Goal: Task Accomplishment & Management: Manage account settings

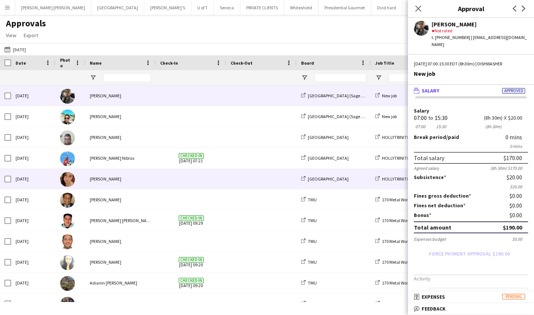
scroll to position [0, 186]
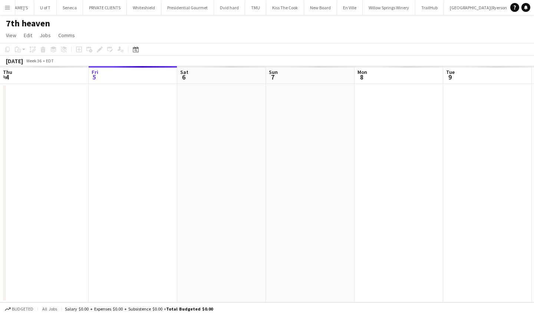
scroll to position [0, 186]
click at [8, 9] on app-icon "Menu" at bounding box center [7, 7] width 6 height 6
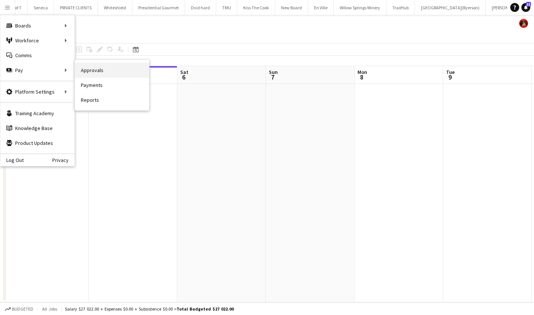
click at [109, 71] on link "Approvals" at bounding box center [112, 70] width 74 height 15
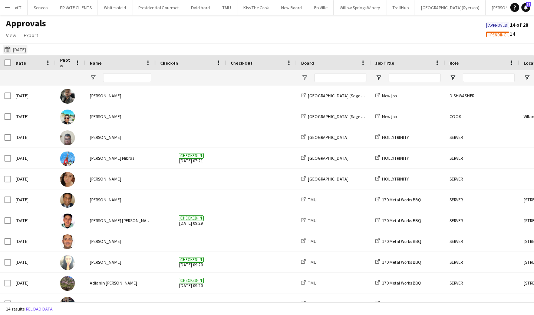
click at [7, 49] on app-icon "[DATE]" at bounding box center [8, 49] width 9 height 6
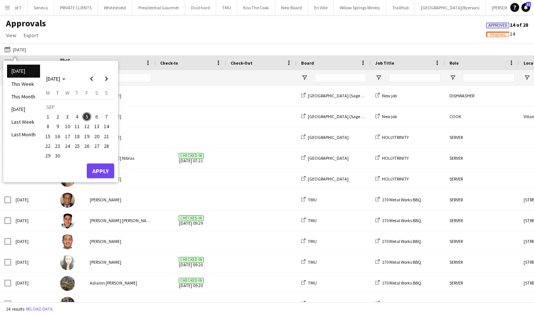
click at [66, 118] on span "3" at bounding box center [67, 116] width 9 height 9
click at [103, 172] on button "Apply" at bounding box center [100, 170] width 27 height 15
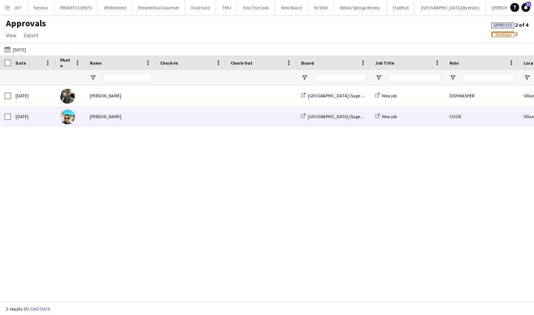
click at [153, 113] on div "[PERSON_NAME]" at bounding box center [120, 116] width 70 height 20
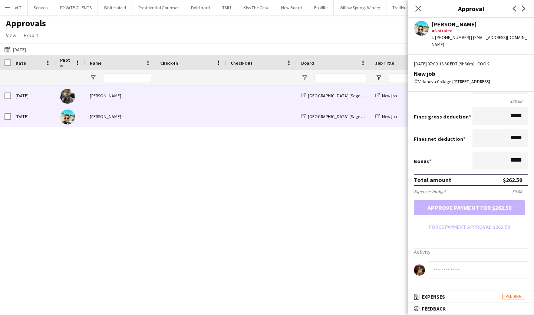
scroll to position [129, 0]
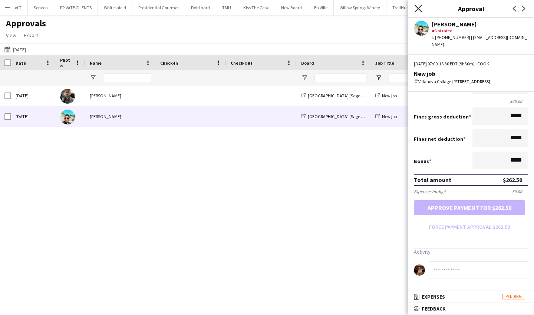
click at [418, 9] on icon "Close pop-in" at bounding box center [418, 8] width 7 height 7
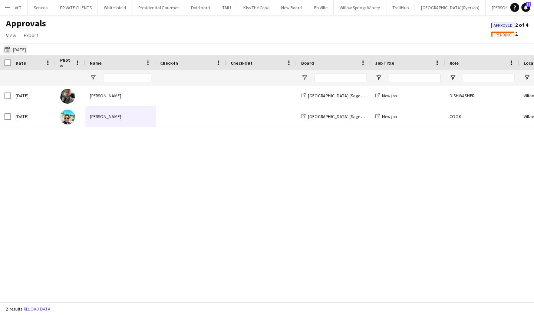
click at [7, 52] on app-icon "[DATE]" at bounding box center [8, 49] width 9 height 6
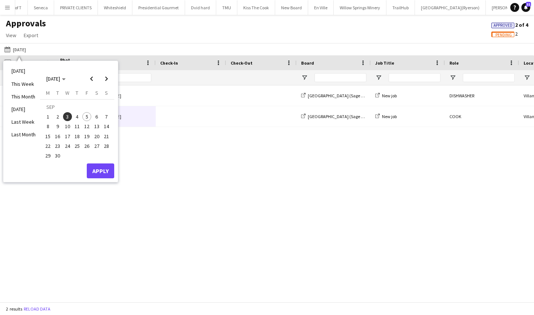
click at [77, 117] on span "4" at bounding box center [77, 116] width 9 height 9
click at [105, 175] on button "Apply" at bounding box center [100, 170] width 27 height 15
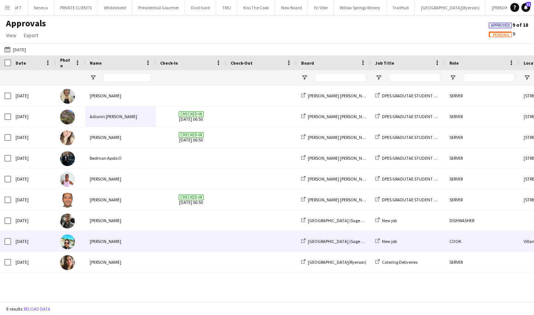
click at [141, 241] on div "[PERSON_NAME]" at bounding box center [120, 241] width 70 height 20
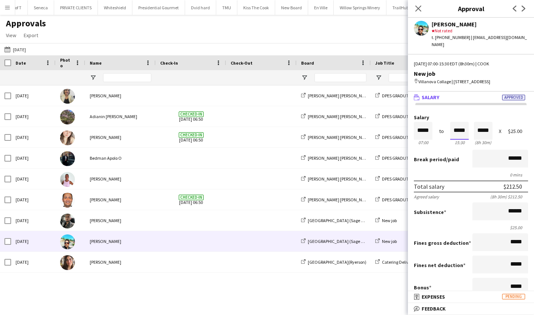
click at [467, 130] on input "*****" at bounding box center [459, 131] width 19 height 18
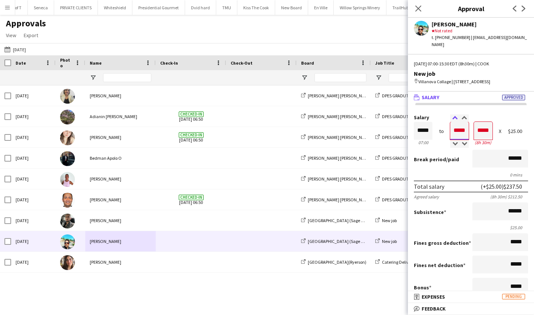
type input "*****"
click at [453, 116] on div at bounding box center [454, 117] width 9 height 7
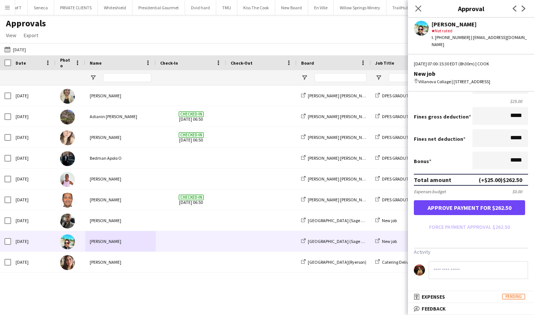
click at [465, 210] on button "Approve payment for $262.50" at bounding box center [469, 207] width 111 height 15
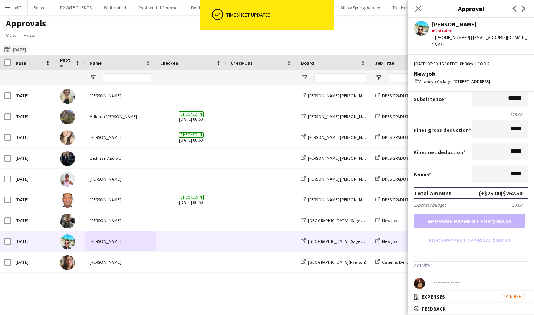
click at [10, 49] on app-icon "[DATE]" at bounding box center [8, 49] width 9 height 6
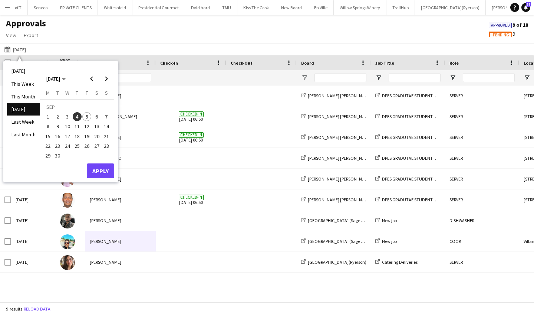
click at [85, 117] on span "5" at bounding box center [86, 116] width 9 height 9
click at [103, 173] on button "Apply" at bounding box center [100, 170] width 27 height 15
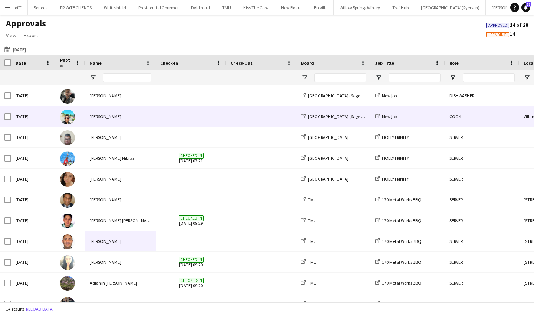
click at [119, 114] on div "[PERSON_NAME]" at bounding box center [120, 116] width 70 height 20
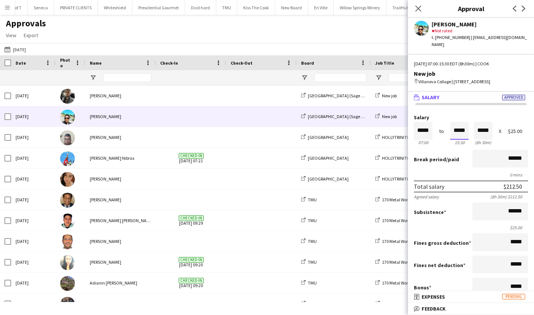
click at [468, 129] on input "*****" at bounding box center [459, 131] width 19 height 18
type input "*****"
click at [456, 119] on div at bounding box center [454, 117] width 9 height 7
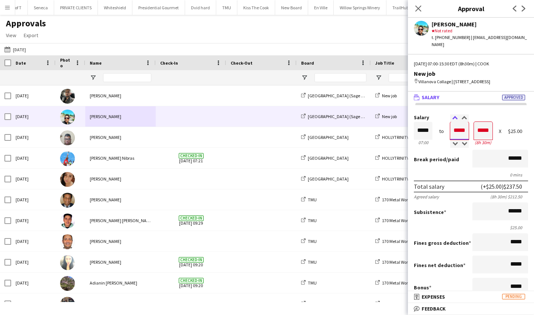
type input "*****"
click at [456, 119] on div at bounding box center [454, 117] width 9 height 7
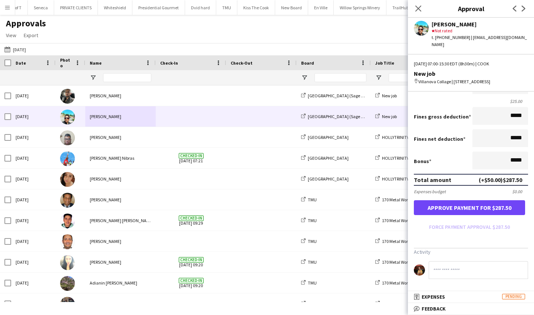
scroll to position [129, 0]
click at [464, 205] on button "Approve payment for $287.50" at bounding box center [469, 207] width 111 height 15
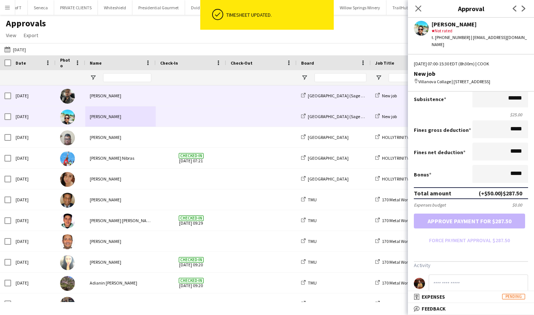
click at [133, 96] on div "[PERSON_NAME]" at bounding box center [120, 95] width 70 height 20
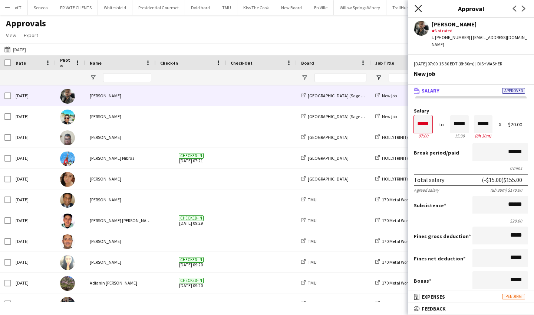
click at [419, 9] on icon at bounding box center [418, 8] width 7 height 7
